Goal: Information Seeking & Learning: Learn about a topic

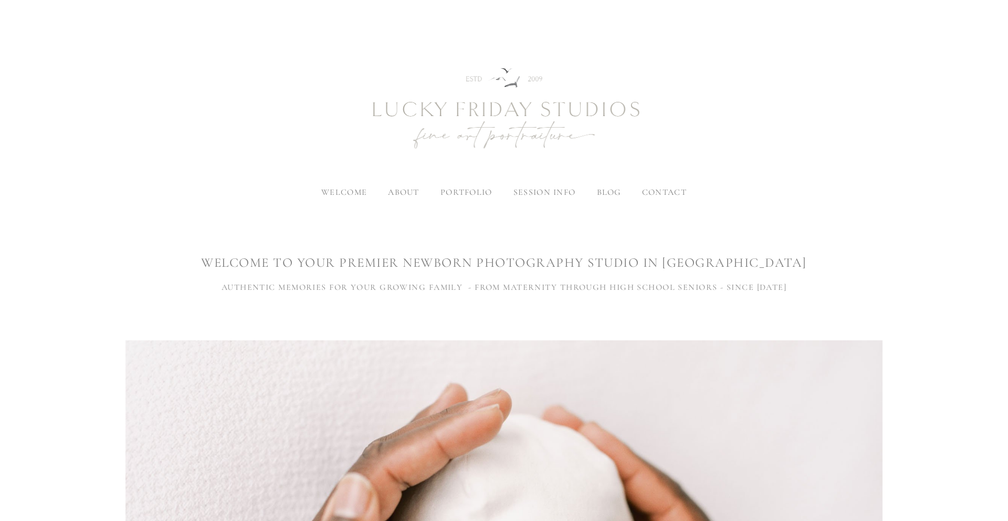
click at [862, 189] on header "welcome about meet [PERSON_NAME] the studio portfolio maternity baby" at bounding box center [504, 113] width 1008 height 166
click at [463, 265] on h1 "WELCOME TO YOUR premier newborn photography studio IN [GEOGRAPHIC_DATA]" at bounding box center [503, 262] width 757 height 18
drag, startPoint x: 463, startPoint y: 265, endPoint x: 649, endPoint y: 258, distance: 186.4
click at [649, 258] on h1 "WELCOME TO YOUR premier newborn photography studio IN [GEOGRAPHIC_DATA]" at bounding box center [503, 262] width 757 height 18
copy h1 "newborn photography studio"
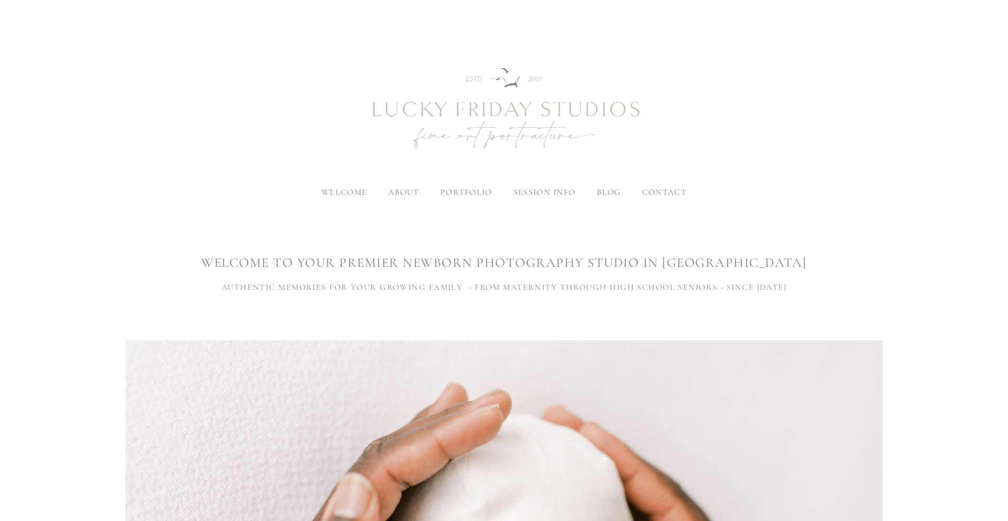
click at [721, 248] on div "WELCOME TO YOUR premier newborn photography studio IN [GEOGRAPHIC_DATA] AUTHENT…" at bounding box center [503, 274] width 757 height 96
click at [726, 263] on h1 "WELCOME TO YOUR premier newborn photography studio IN [GEOGRAPHIC_DATA]" at bounding box center [503, 262] width 757 height 18
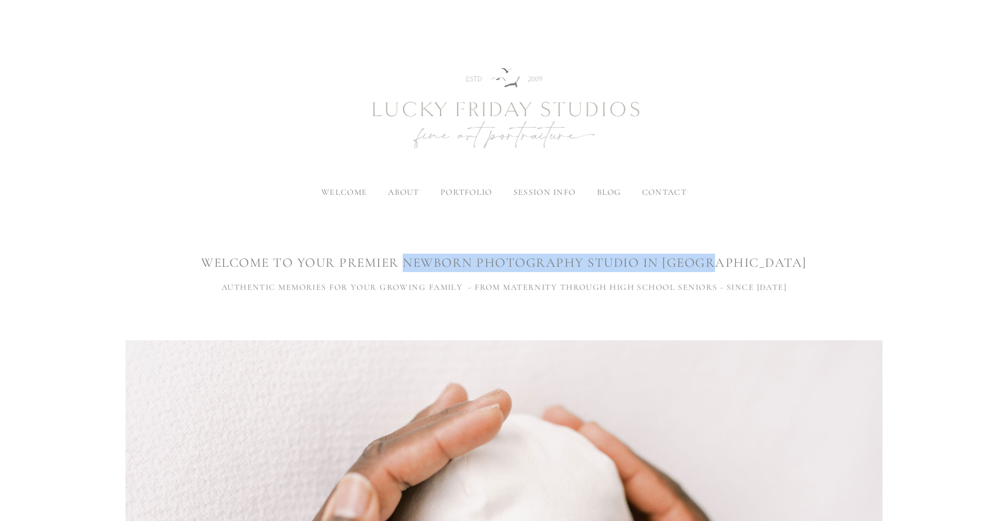
drag, startPoint x: 726, startPoint y: 263, endPoint x: 490, endPoint y: 258, distance: 236.2
click at [490, 258] on h1 "WELCOME TO YOUR premier newborn photography studio IN [GEOGRAPHIC_DATA]" at bounding box center [503, 262] width 757 height 18
copy h1 "newborn photography studio IN [GEOGRAPHIC_DATA]"
